Goal: Find specific page/section: Find specific page/section

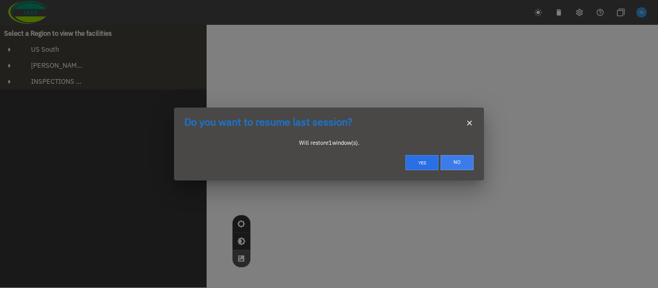
click at [457, 162] on button "No" at bounding box center [456, 162] width 33 height 15
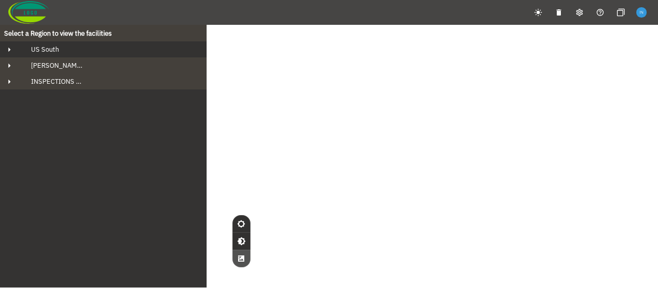
click at [84, 48] on div "US South" at bounding box center [113, 49] width 180 height 9
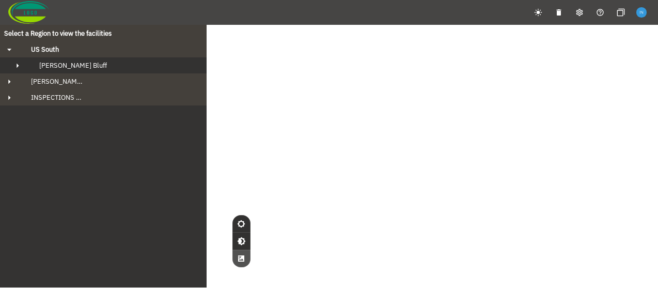
click at [89, 65] on div "[PERSON_NAME] Bluff" at bounding box center [112, 65] width 163 height 9
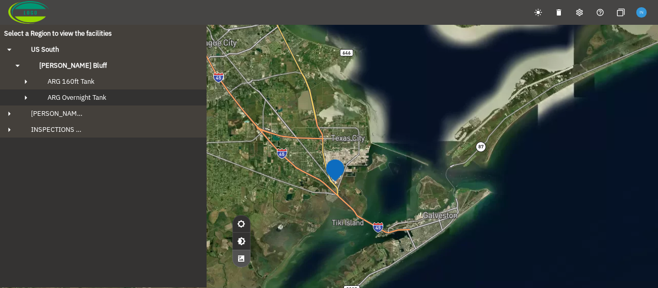
click at [118, 99] on div "ARG Overnight Tank" at bounding box center [112, 97] width 147 height 9
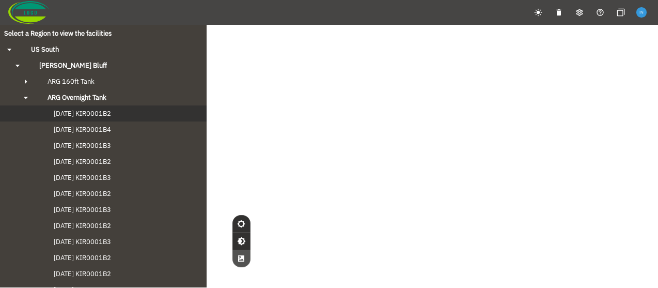
click at [111, 117] on span "[DATE] KIR0001B2" at bounding box center [72, 113] width 78 height 9
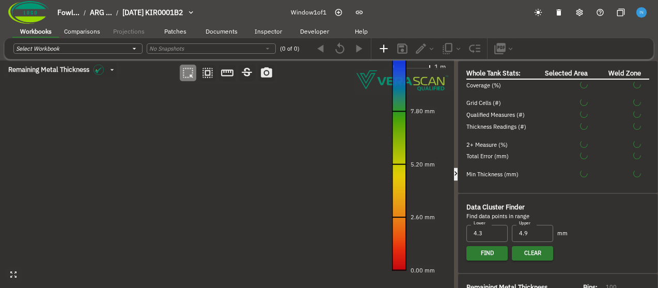
type input "535"
click at [456, 171] on icon "button" at bounding box center [455, 173] width 3 height 4
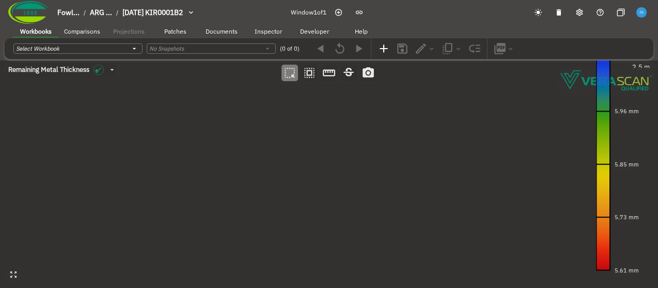
drag, startPoint x: 410, startPoint y: 136, endPoint x: 394, endPoint y: 136, distance: 16.0
click at [394, 136] on canvas at bounding box center [329, 173] width 658 height 227
click at [68, 35] on span "Comparisons" at bounding box center [82, 31] width 36 height 8
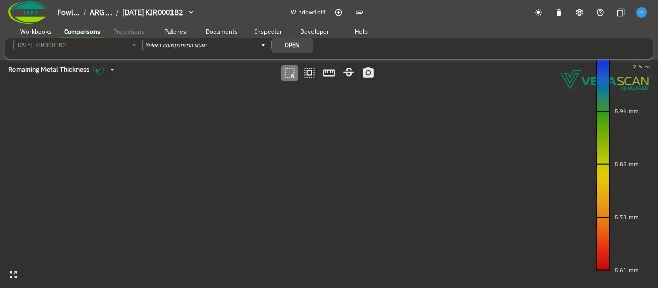
click at [175, 33] on span "Patches" at bounding box center [175, 31] width 22 height 8
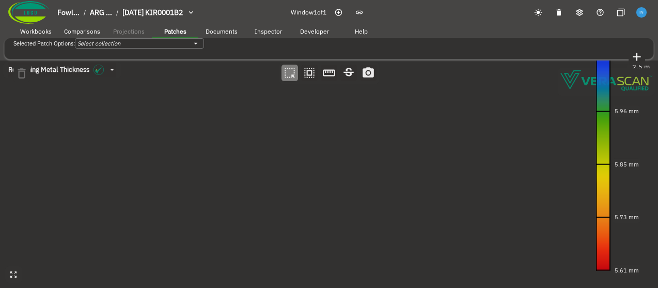
drag, startPoint x: 302, startPoint y: 200, endPoint x: 296, endPoint y: 196, distance: 6.7
click at [296, 196] on canvas at bounding box center [329, 173] width 658 height 227
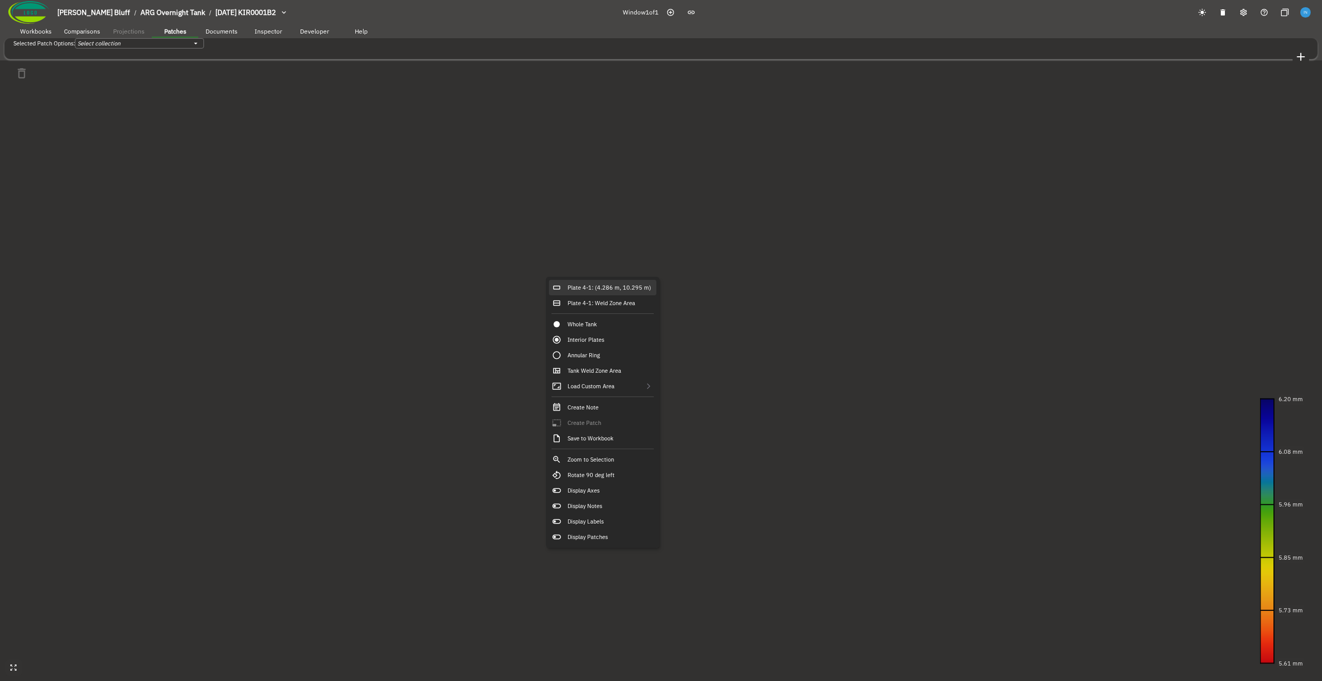
click at [596, 287] on div "Plate 4-1: (4.286 m, 10.295 m)" at bounding box center [602, 287] width 107 height 15
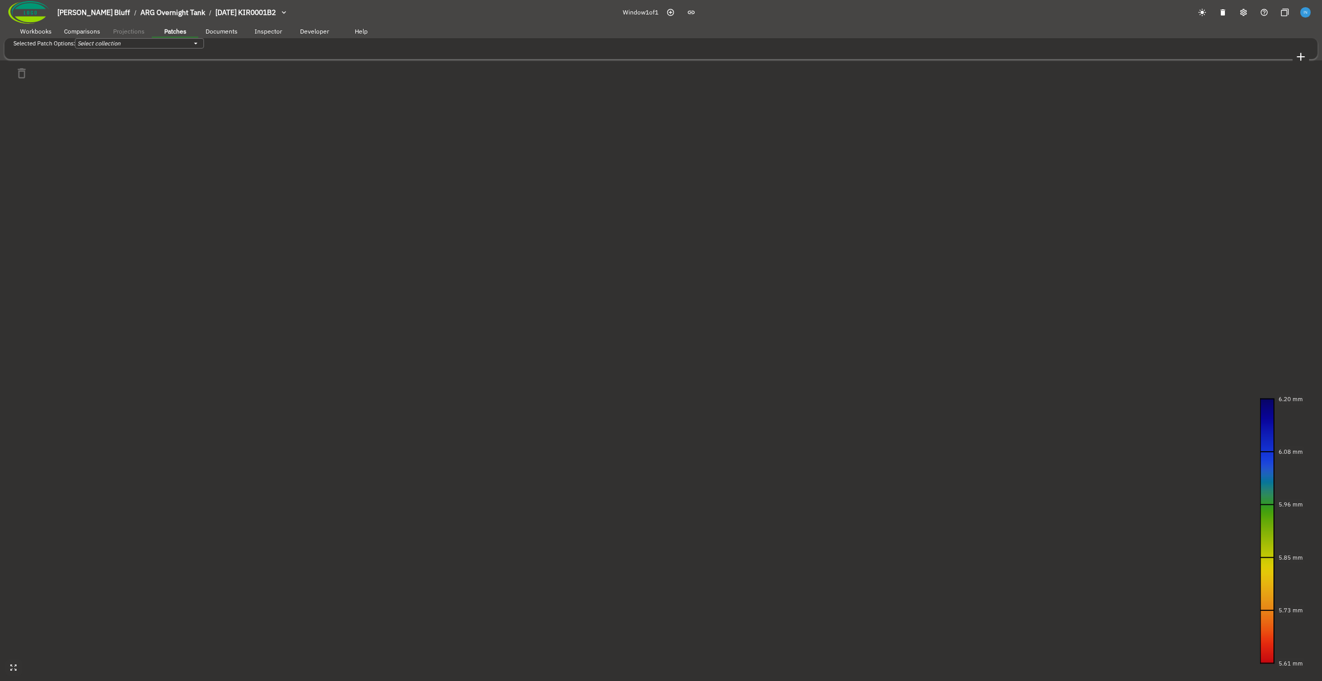
click at [446, 175] on canvas at bounding box center [661, 340] width 1322 height 681
click at [657, 287] on canvas at bounding box center [661, 340] width 1322 height 681
click at [499, 210] on canvas at bounding box center [661, 340] width 1322 height 681
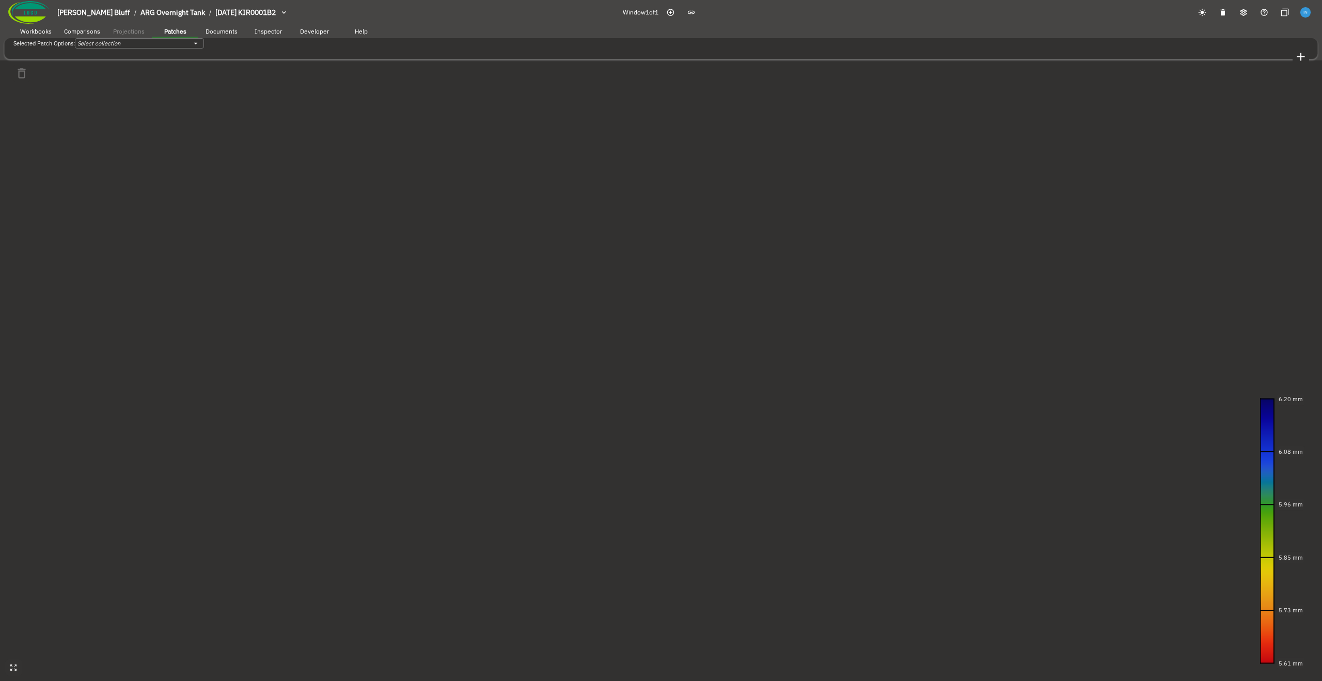
click at [499, 210] on canvas at bounding box center [661, 340] width 1322 height 681
click at [657, 287] on canvas at bounding box center [661, 340] width 1322 height 681
drag, startPoint x: 616, startPoint y: 313, endPoint x: 572, endPoint y: 310, distance: 44.5
click at [572, 287] on canvas at bounding box center [661, 340] width 1322 height 681
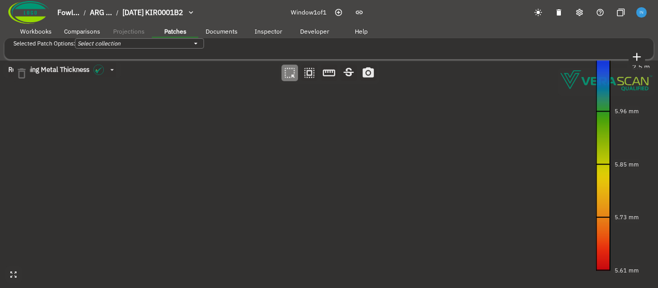
drag, startPoint x: 384, startPoint y: 198, endPoint x: 387, endPoint y: 255, distance: 57.4
click at [387, 255] on canvas at bounding box center [329, 173] width 658 height 227
drag, startPoint x: 387, startPoint y: 248, endPoint x: 390, endPoint y: 257, distance: 9.8
click at [390, 257] on canvas at bounding box center [329, 173] width 658 height 227
drag, startPoint x: 300, startPoint y: 187, endPoint x: 309, endPoint y: 187, distance: 9.8
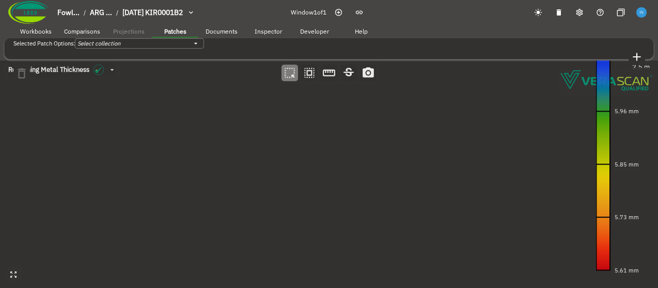
click at [309, 187] on canvas at bounding box center [329, 173] width 658 height 227
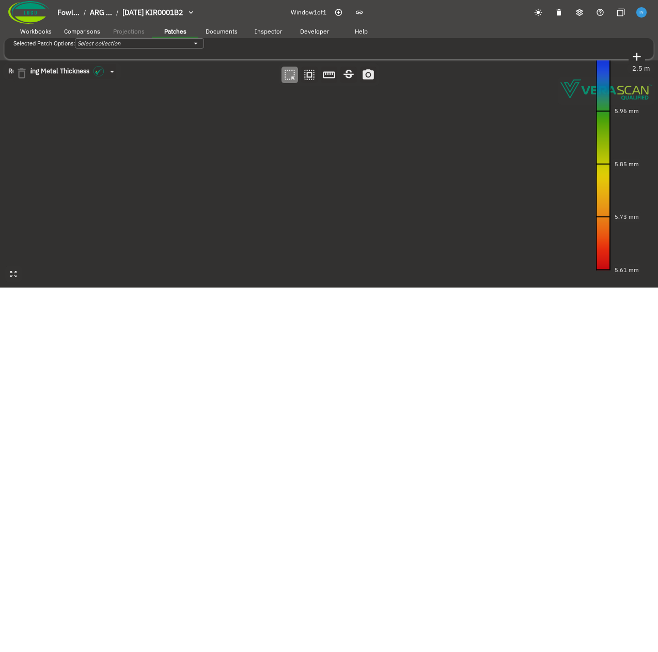
drag, startPoint x: 305, startPoint y: 246, endPoint x: 314, endPoint y: 245, distance: 9.3
click at [314, 245] on canvas at bounding box center [329, 173] width 658 height 227
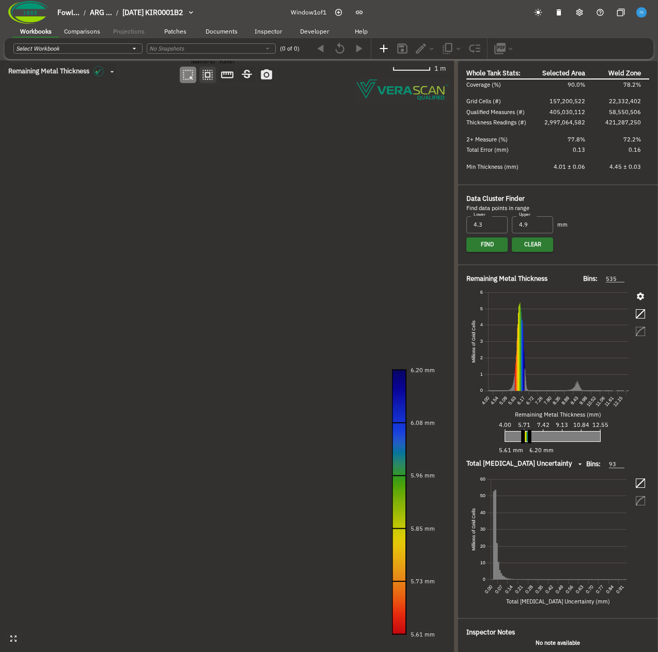
click at [207, 79] on icon "button" at bounding box center [207, 75] width 10 height 10
click at [250, 176] on canvas at bounding box center [227, 356] width 454 height 592
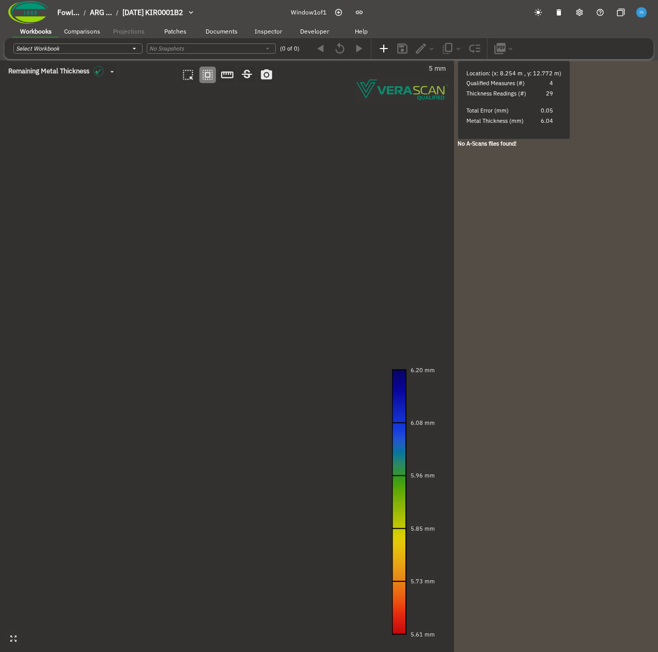
click at [282, 126] on canvas at bounding box center [227, 356] width 454 height 592
click at [116, 13] on li "/" at bounding box center [117, 12] width 2 height 9
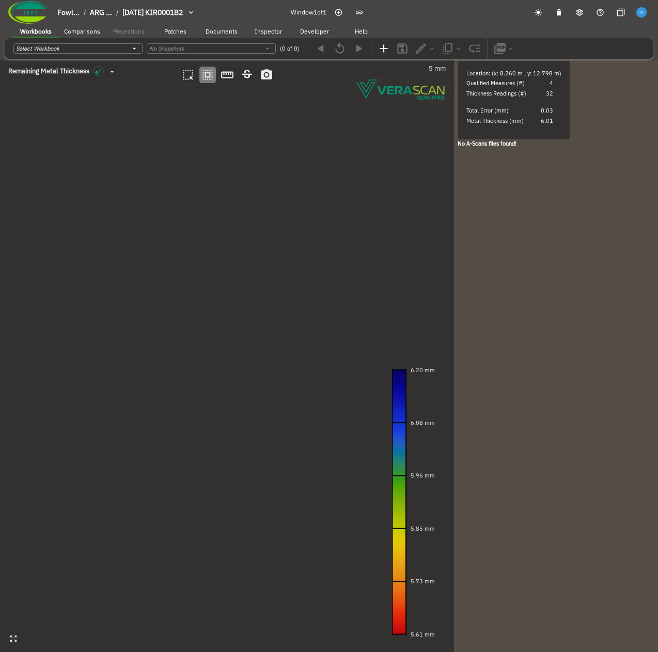
drag, startPoint x: 302, startPoint y: 176, endPoint x: 323, endPoint y: 179, distance: 21.5
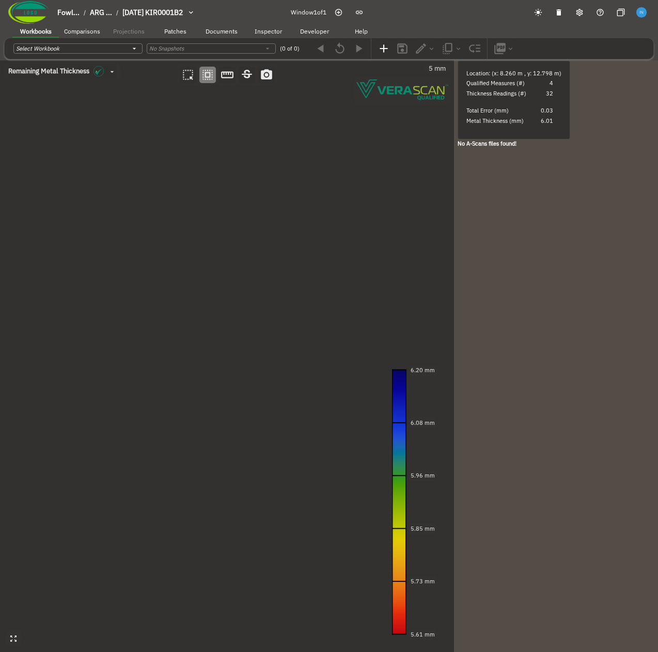
drag, startPoint x: 247, startPoint y: 182, endPoint x: 255, endPoint y: 183, distance: 7.2
click at [255, 183] on canvas at bounding box center [227, 356] width 454 height 592
drag, startPoint x: 266, startPoint y: 302, endPoint x: 281, endPoint y: 232, distance: 71.7
click at [281, 232] on canvas at bounding box center [227, 356] width 454 height 592
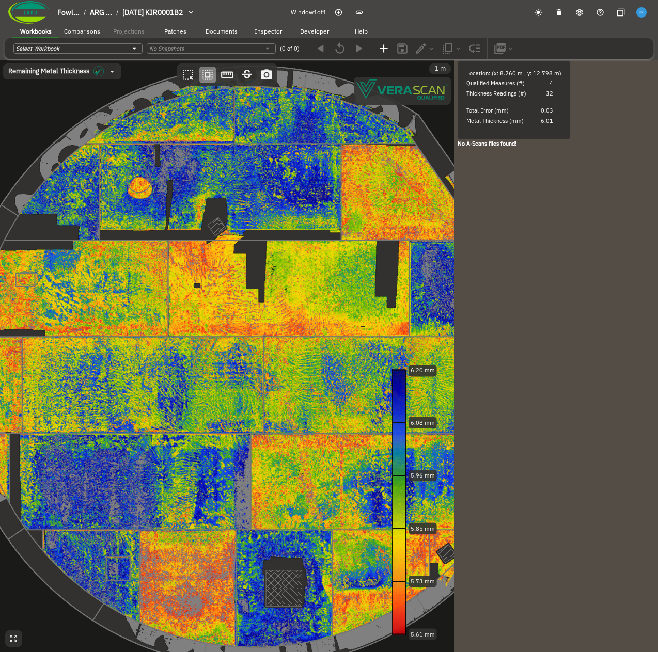
drag, startPoint x: 275, startPoint y: 250, endPoint x: 259, endPoint y: 250, distance: 16.5
click at [259, 250] on canvas at bounding box center [227, 356] width 454 height 592
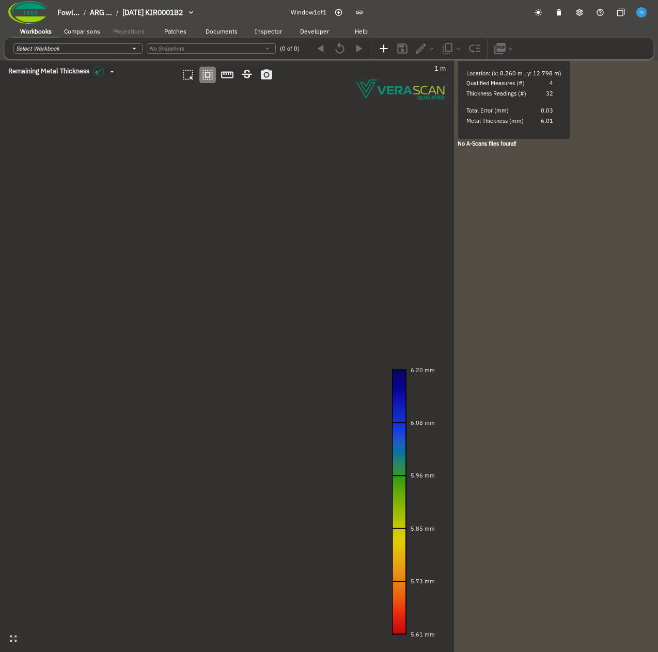
click at [225, 267] on canvas at bounding box center [227, 356] width 454 height 592
